Goal: Task Accomplishment & Management: Manage account settings

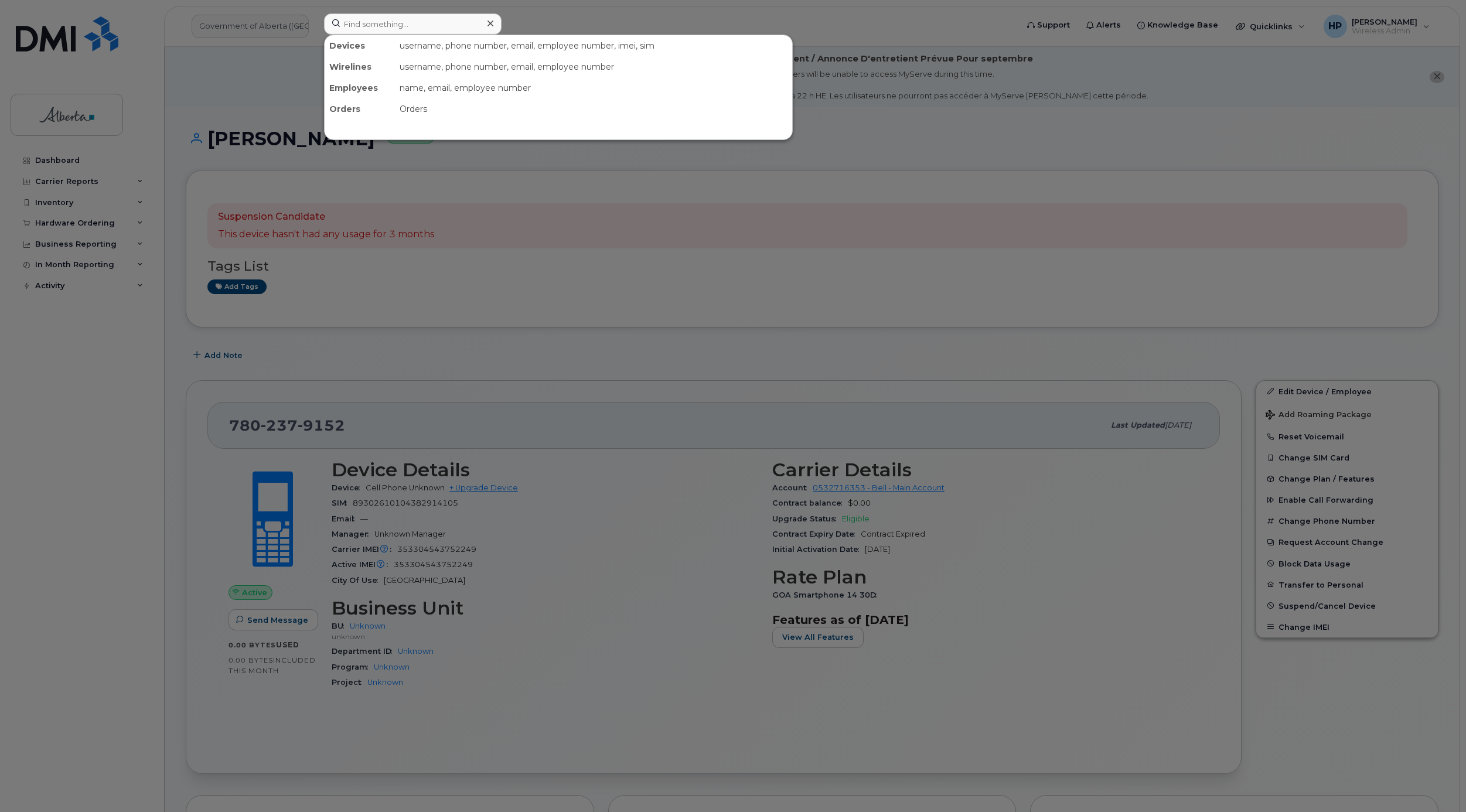
click at [566, 280] on div at bounding box center [733, 406] width 1466 height 812
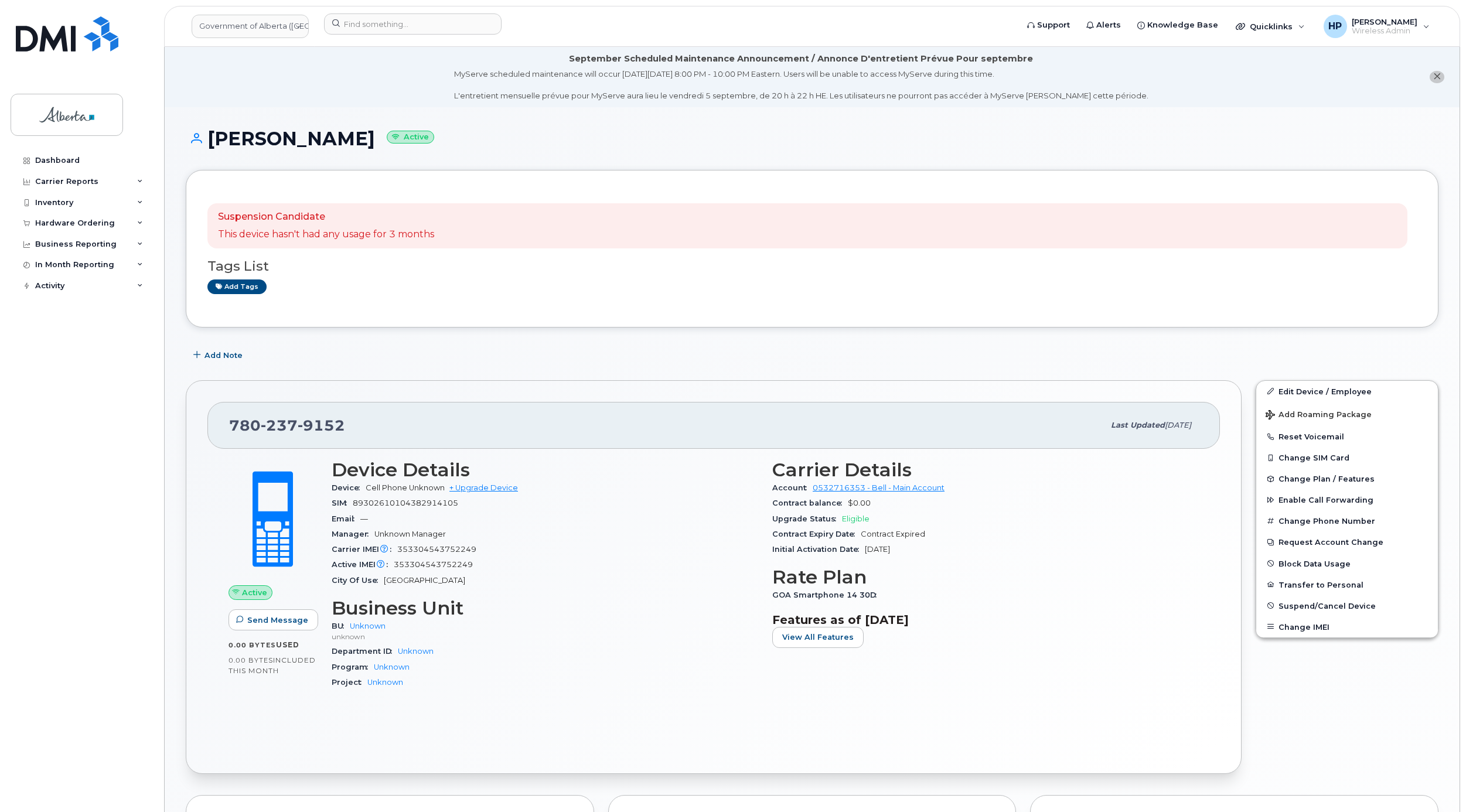
click at [704, 281] on div "Add tags" at bounding box center [807, 287] width 1200 height 15
